Goal: Task Accomplishment & Management: Manage account settings

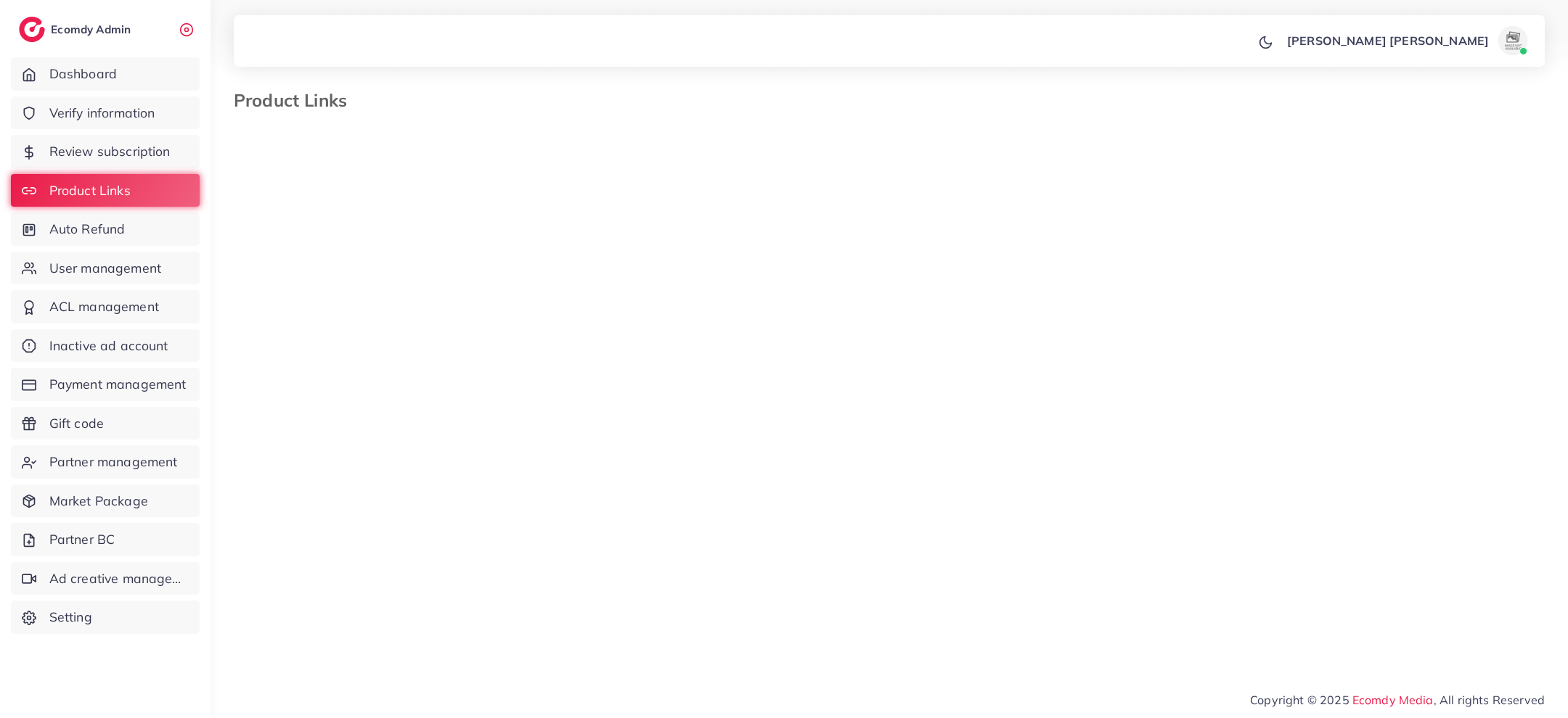
select select "*********"
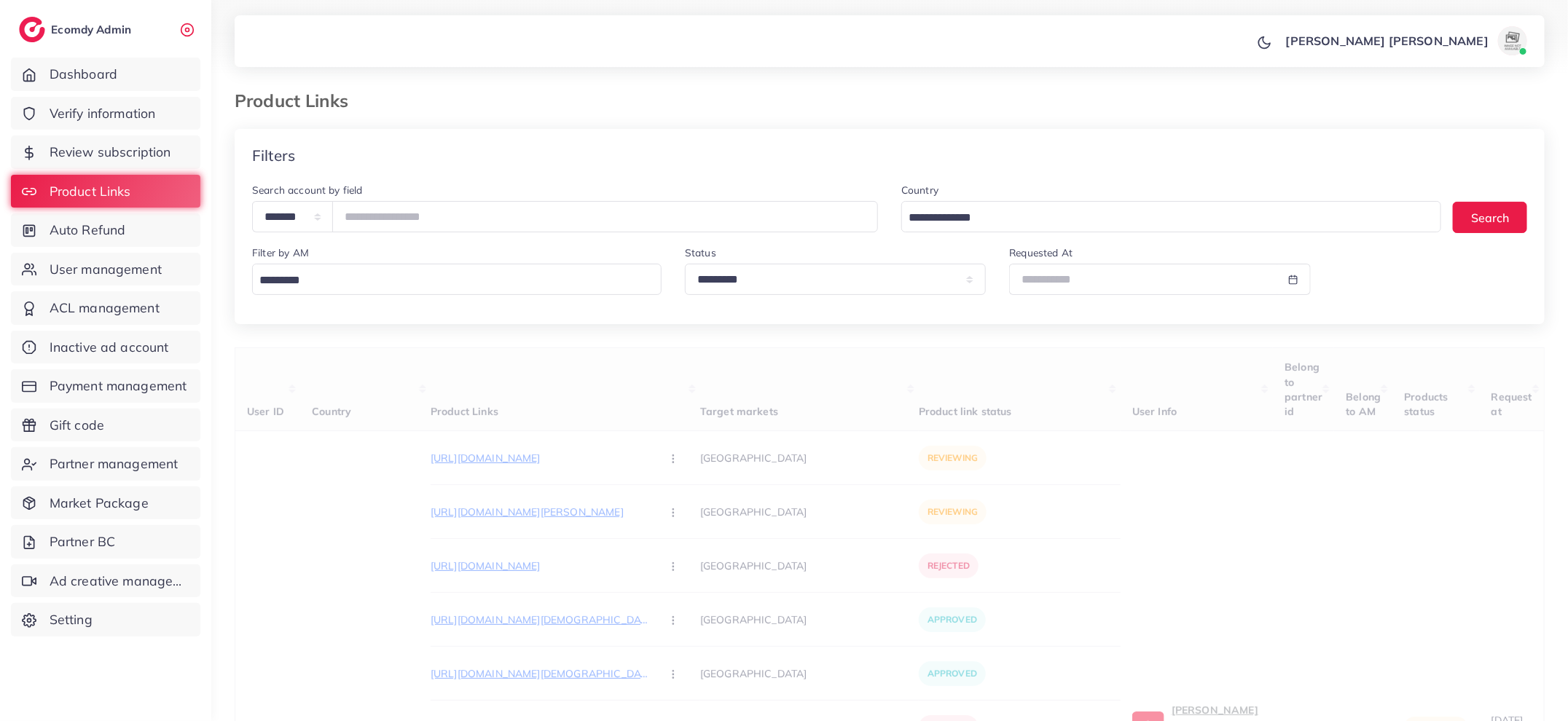
click at [532, 263] on div "Filter by AM Loading..." at bounding box center [456, 270] width 409 height 51
click at [510, 292] on input "Search for option" at bounding box center [453, 280] width 398 height 22
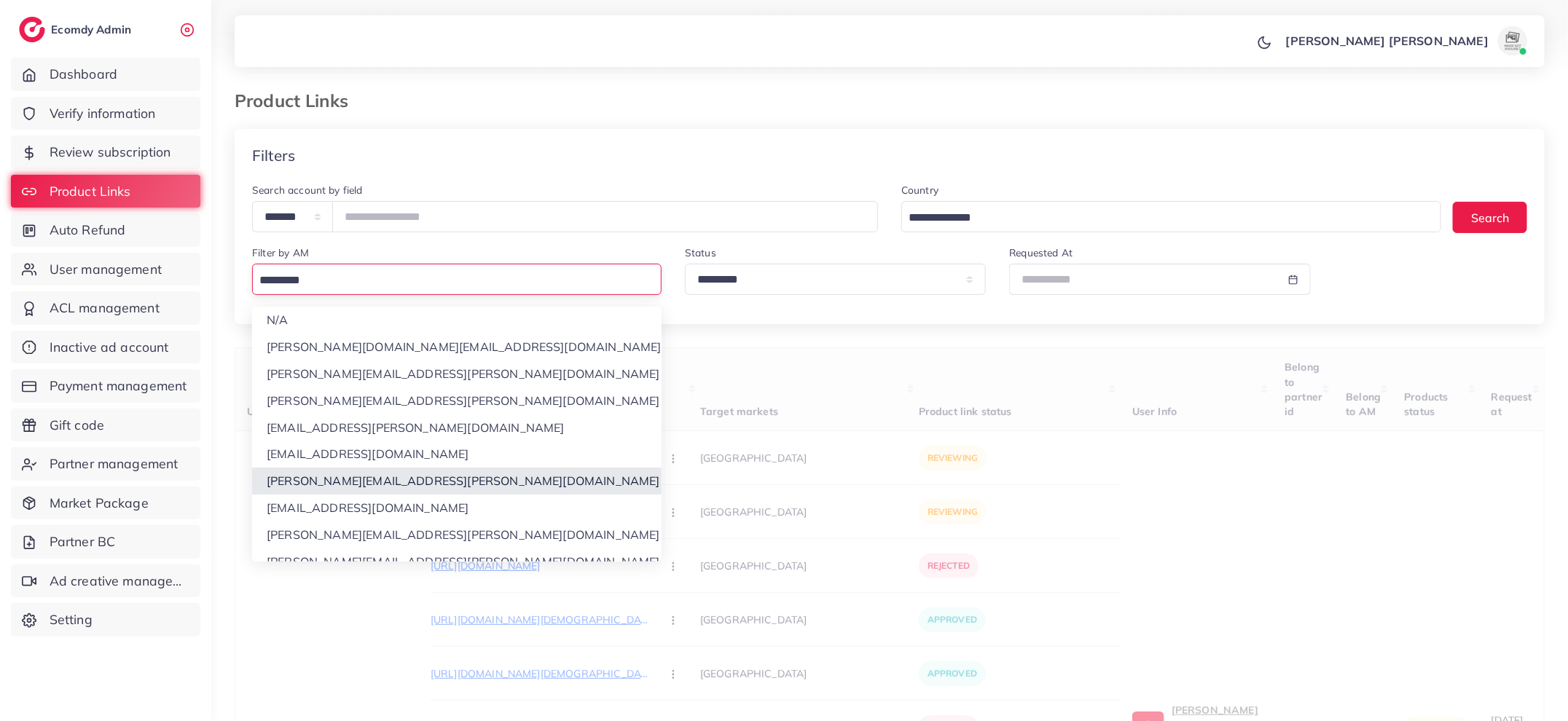
click at [481, 476] on div "**********" at bounding box center [889, 605] width 1310 height 952
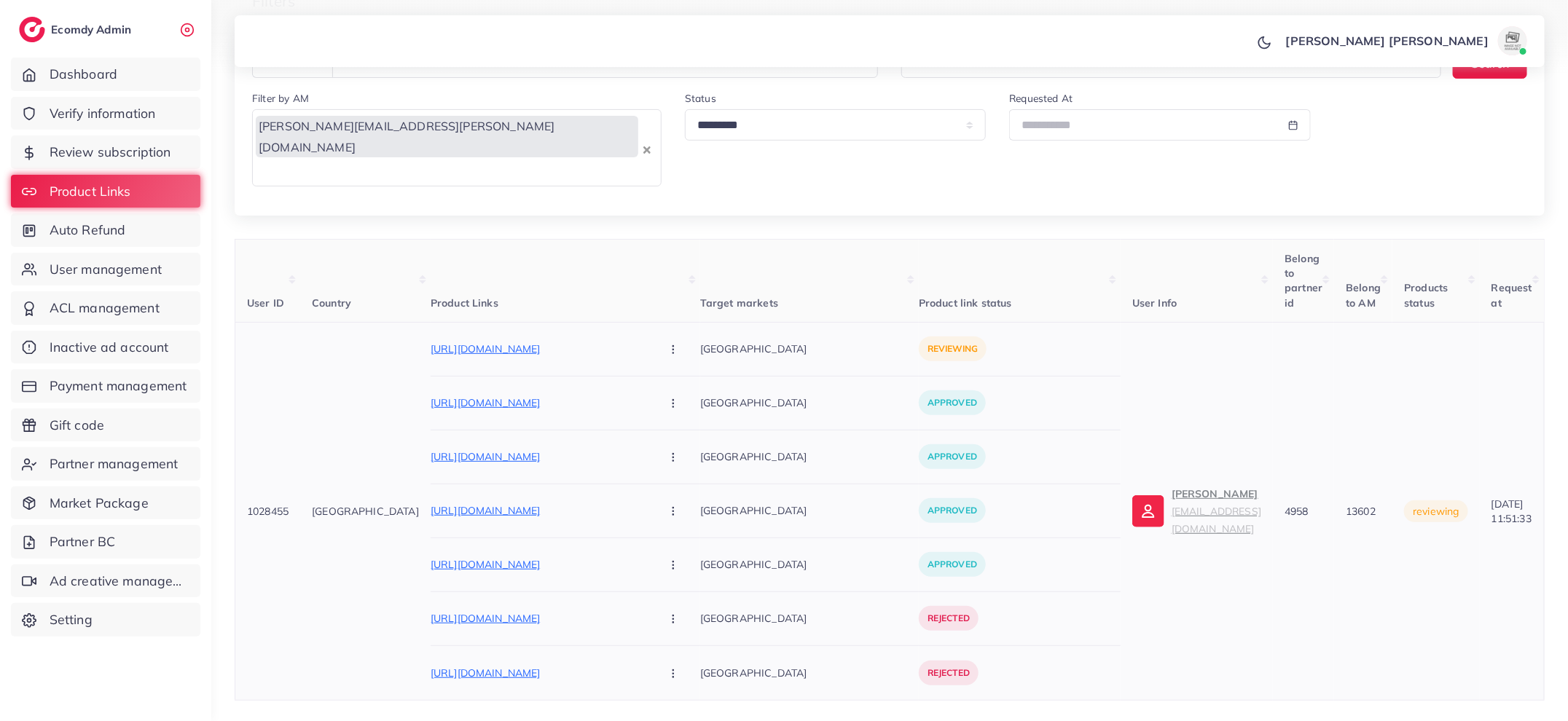
scroll to position [145, 0]
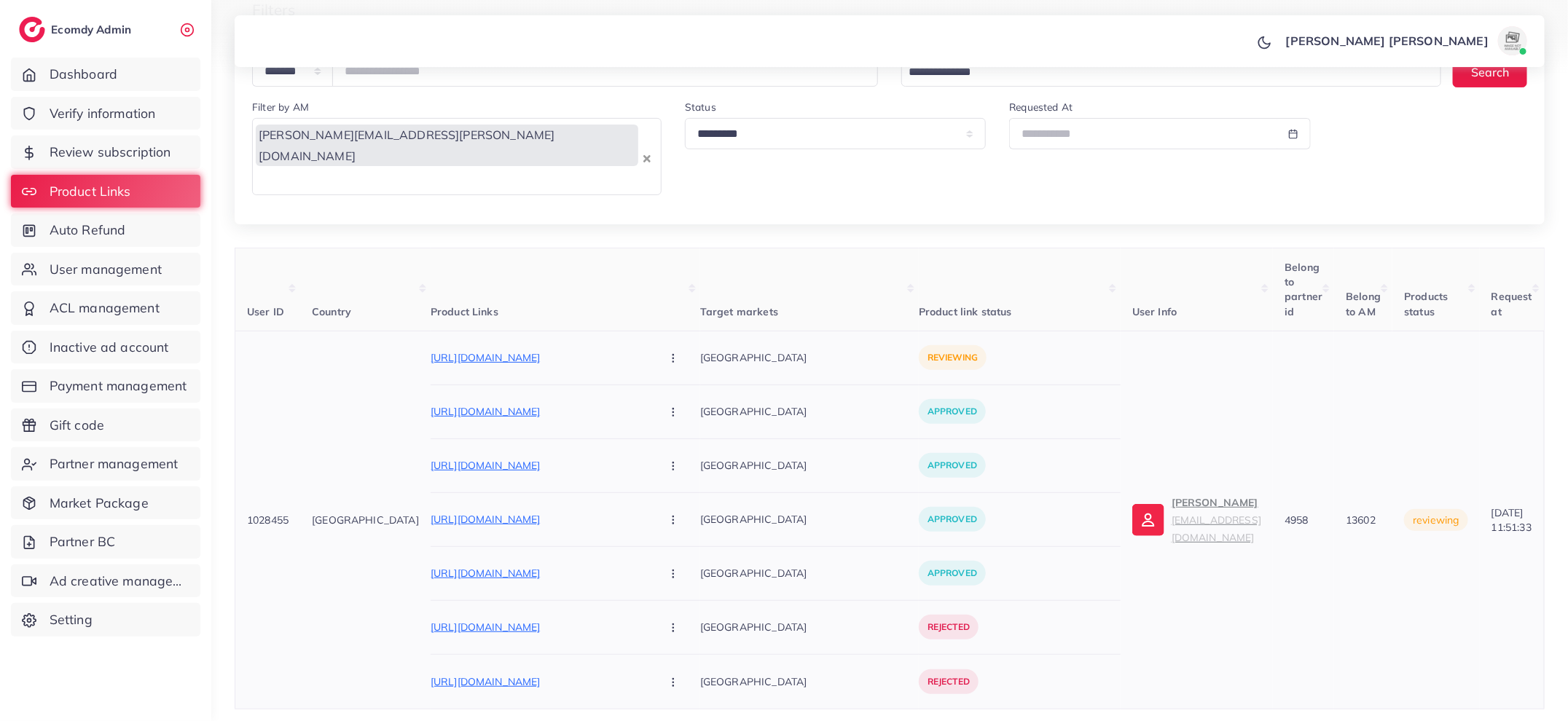
click at [1132, 494] on link "Mahak mahakmart4@gmail.com" at bounding box center [1196, 520] width 129 height 53
click at [142, 226] on link "Auto Refund" at bounding box center [105, 230] width 190 height 34
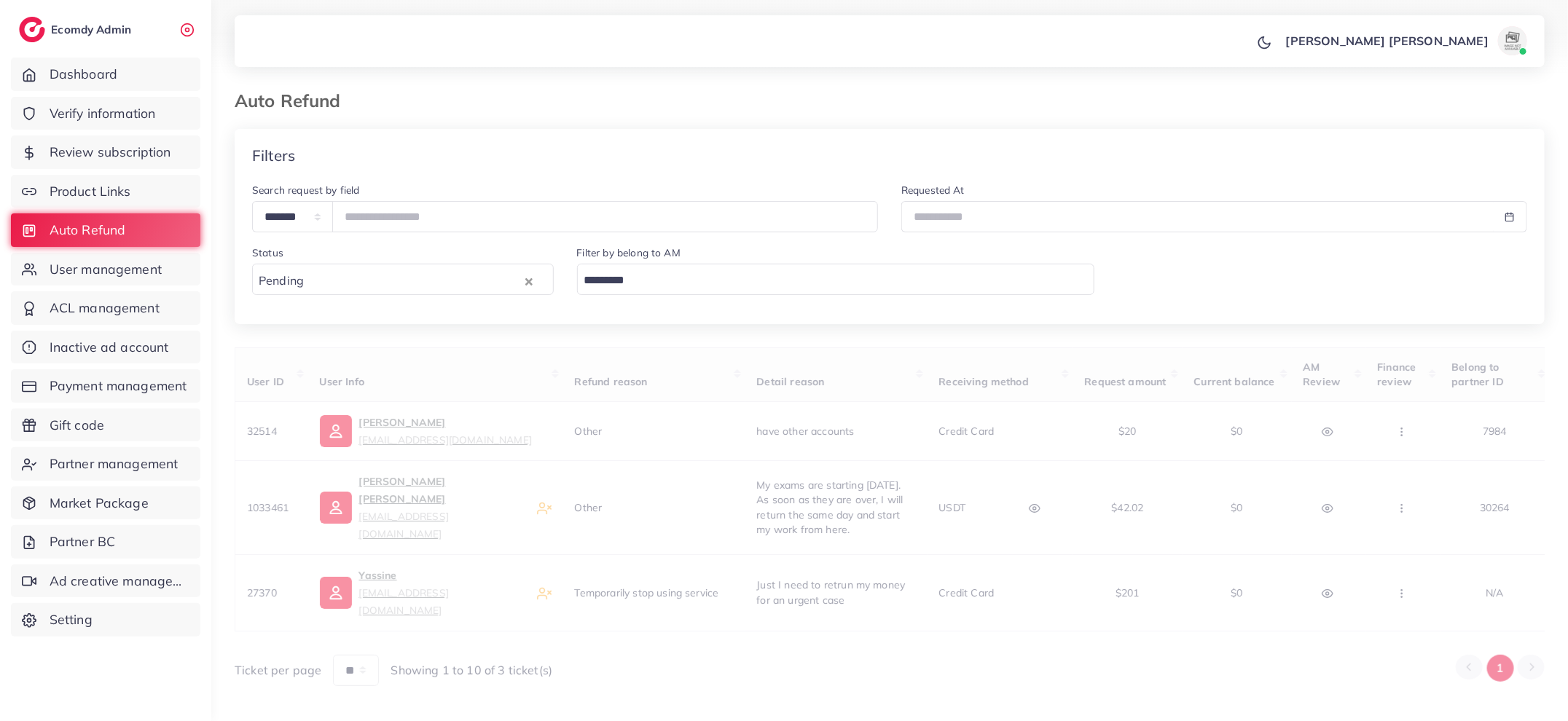
click at [788, 282] on input "Search for option" at bounding box center [833, 280] width 507 height 22
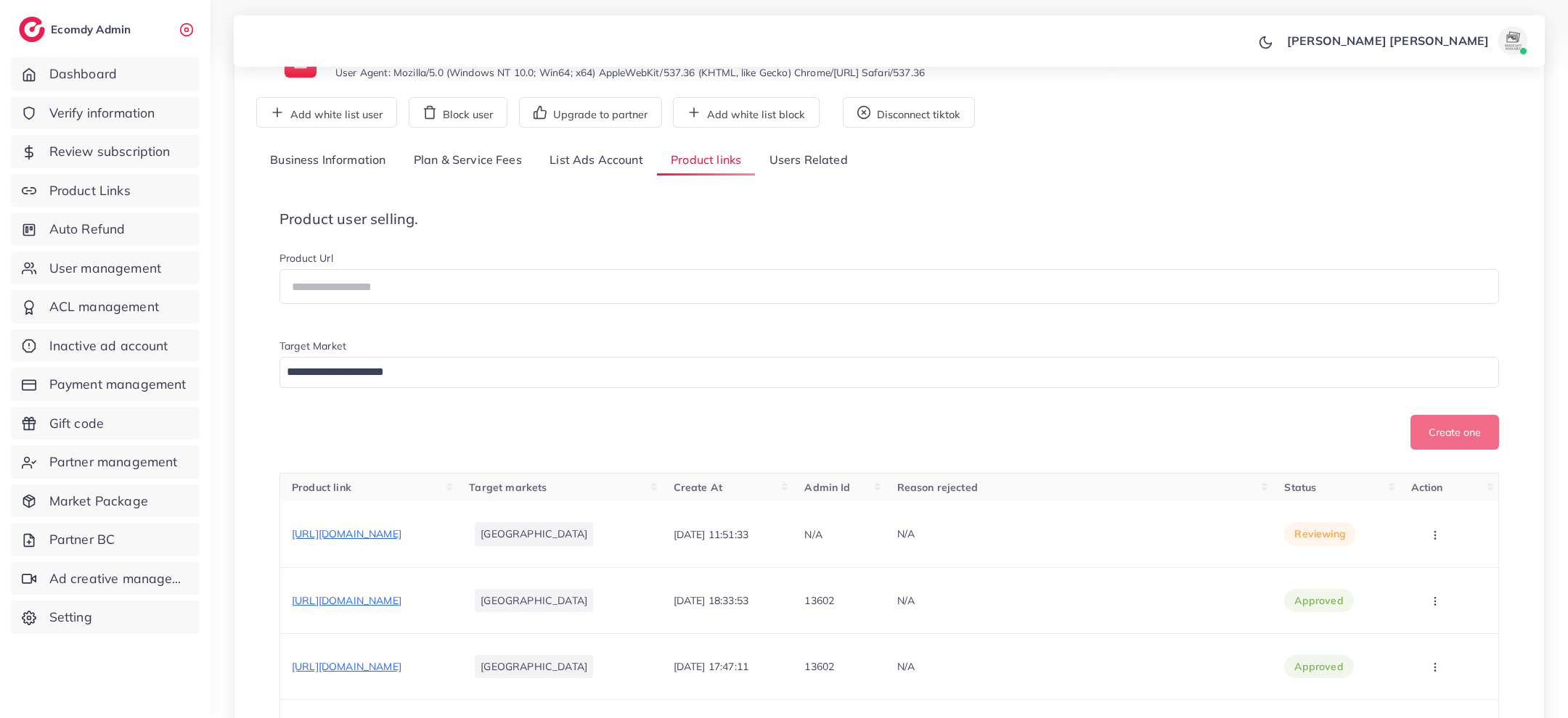
scroll to position [151, 0]
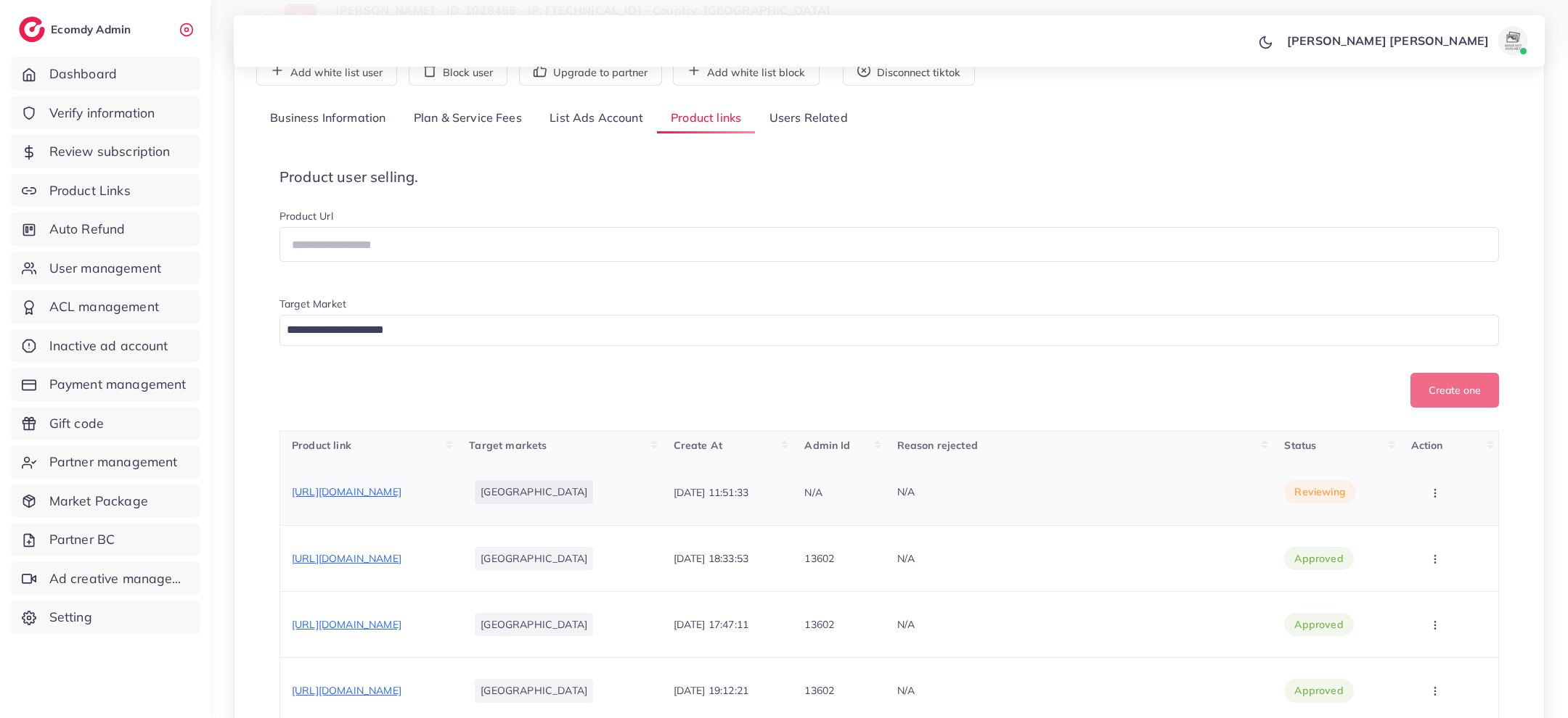
click at [1441, 499] on icon "button" at bounding box center [1435, 494] width 12 height 12
click at [1427, 549] on link "Approve" at bounding box center [1432, 537] width 115 height 32
